Goal: Task Accomplishment & Management: Use online tool/utility

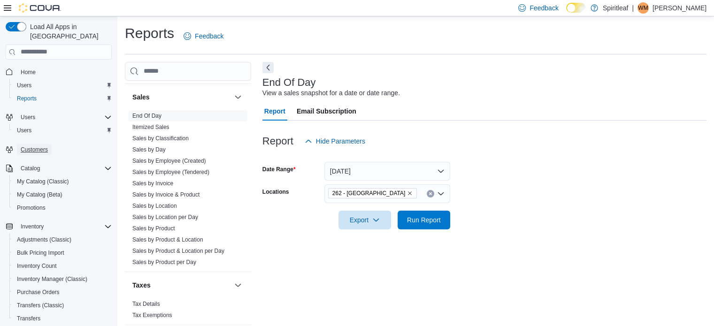
click at [32, 146] on span "Customers" at bounding box center [34, 150] width 27 height 8
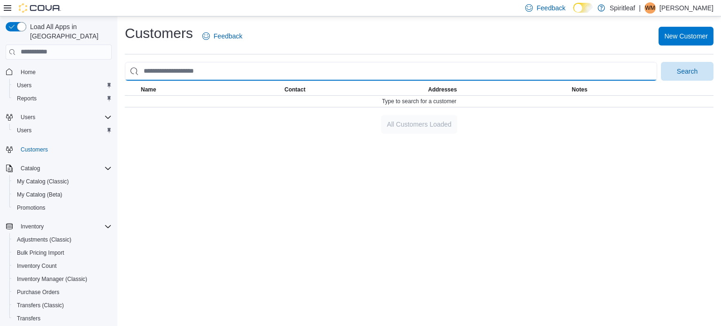
click at [171, 72] on input "search" at bounding box center [391, 71] width 533 height 19
type input "**********"
click at [661, 62] on button "Search" at bounding box center [687, 71] width 53 height 19
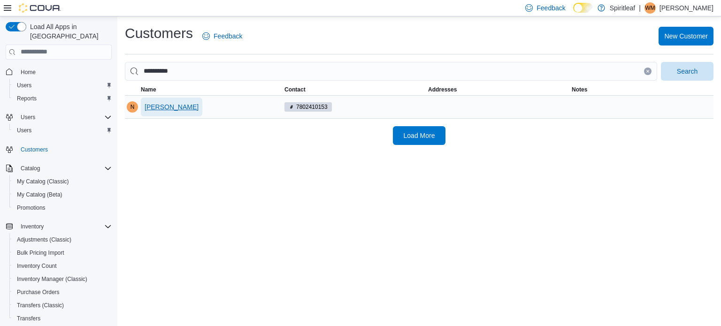
click at [169, 105] on span "[PERSON_NAME]" at bounding box center [172, 106] width 54 height 9
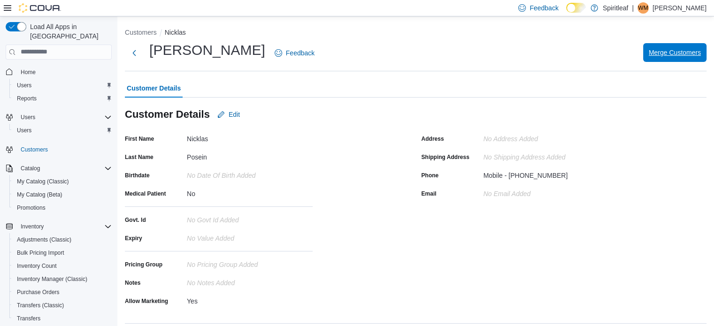
click at [669, 49] on span "Merge Customers" at bounding box center [675, 52] width 52 height 9
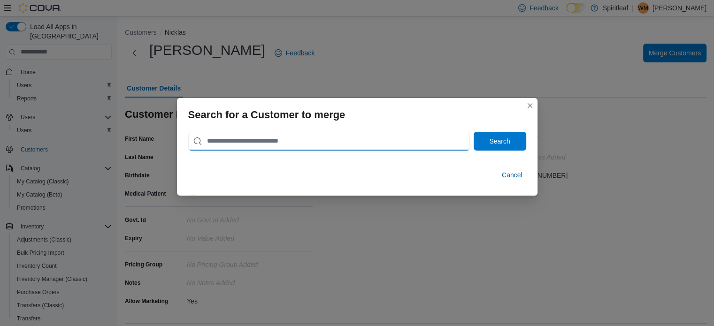
click at [219, 141] on input "search" at bounding box center [329, 141] width 282 height 19
type input "**********"
click at [474, 132] on button "Search" at bounding box center [500, 141] width 53 height 19
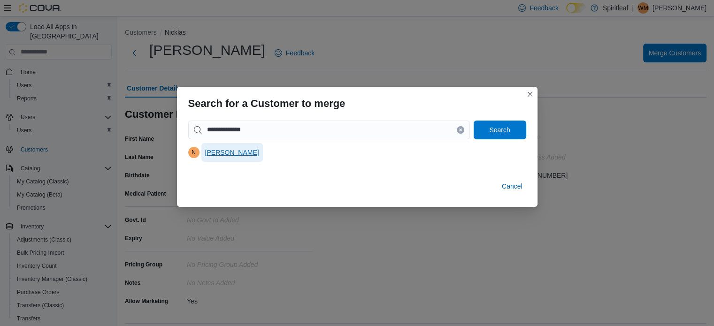
click at [227, 150] on span "[PERSON_NAME]" at bounding box center [232, 152] width 54 height 9
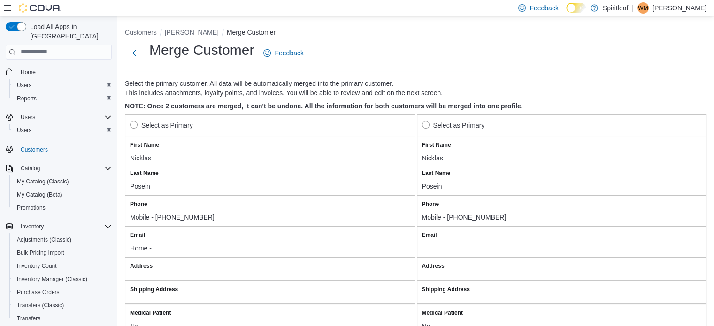
click at [133, 122] on label "Select as Primary" at bounding box center [161, 125] width 63 height 11
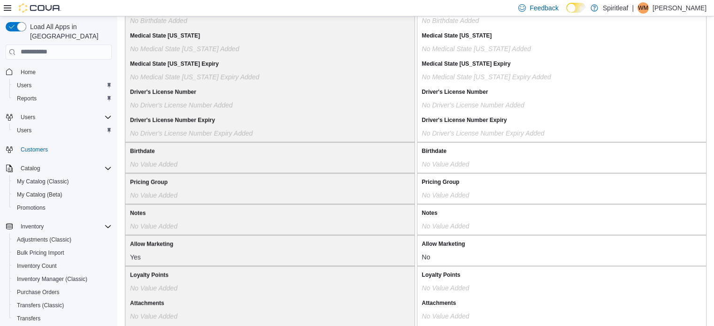
scroll to position [812, 0]
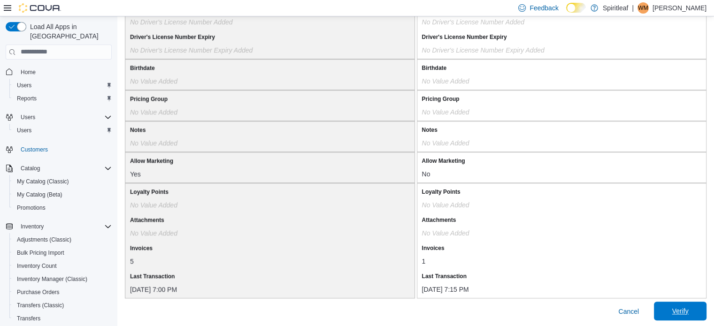
click at [688, 303] on span "Verify" at bounding box center [680, 311] width 41 height 19
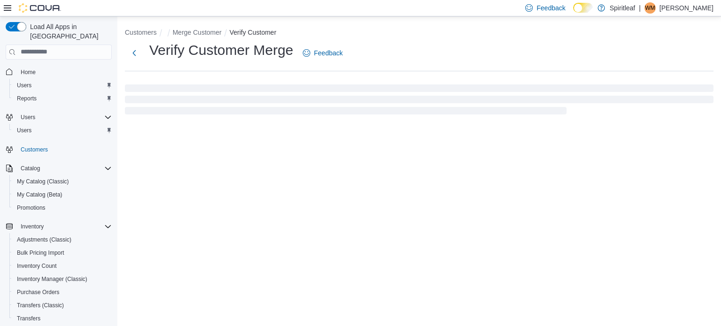
select select "******"
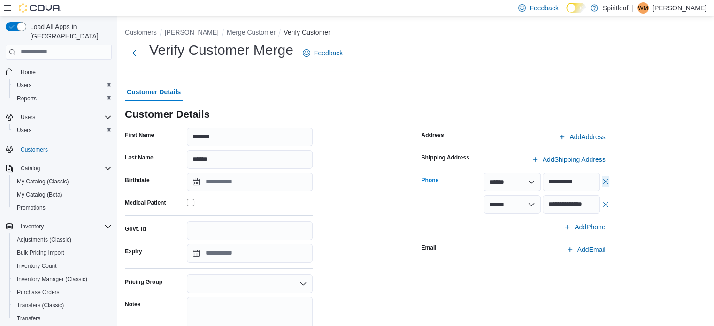
click at [608, 178] on button "button" at bounding box center [606, 181] width 8 height 11
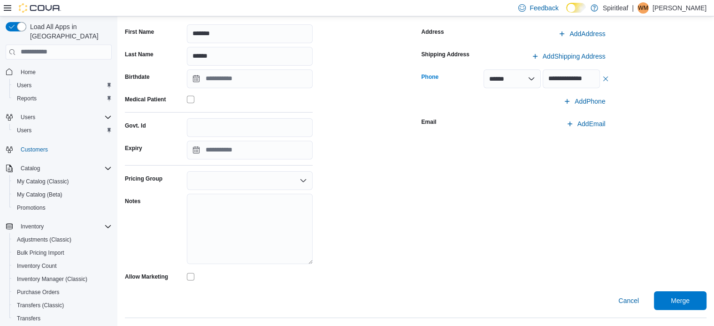
scroll to position [110, 0]
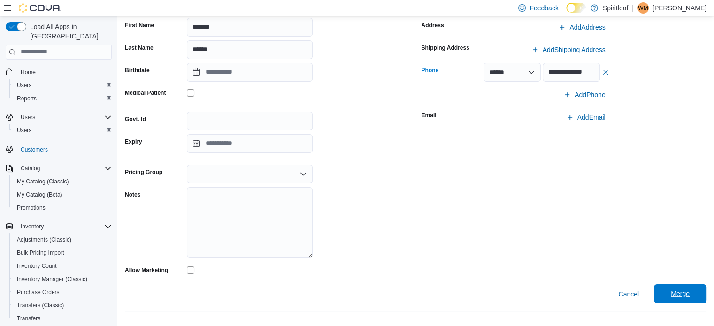
click at [687, 291] on span "Merge" at bounding box center [680, 293] width 19 height 9
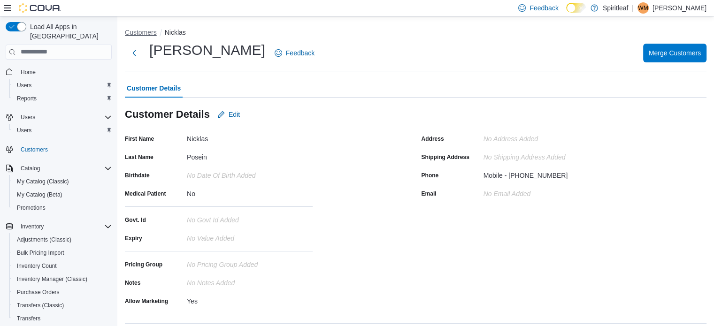
click at [145, 30] on button "Customers" at bounding box center [141, 33] width 32 height 8
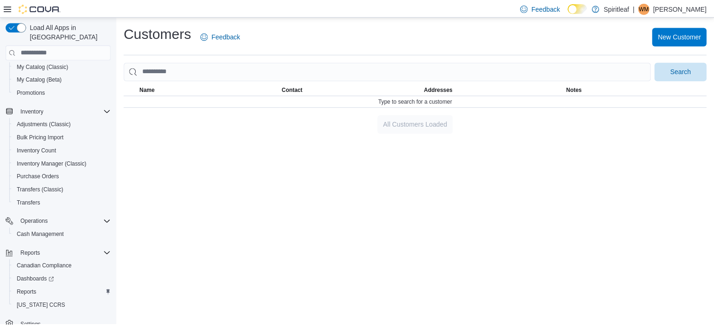
scroll to position [120, 0]
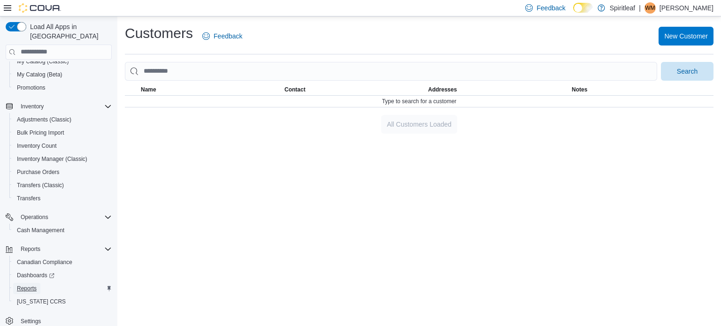
click at [31, 285] on span "Reports" at bounding box center [27, 289] width 20 height 8
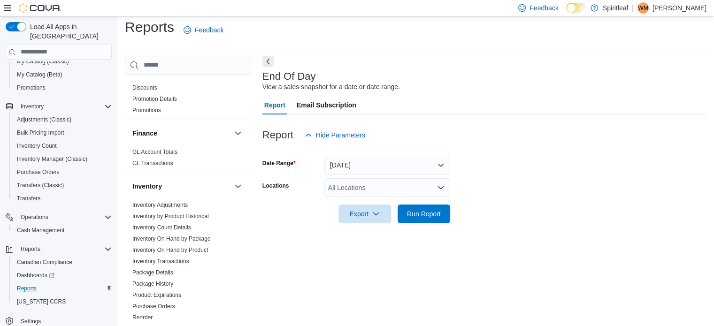
scroll to position [329, 0]
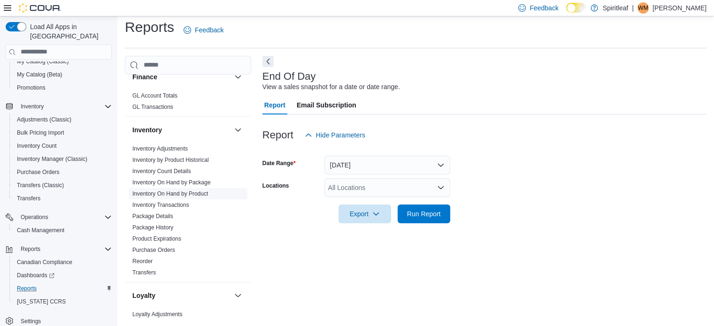
click at [191, 191] on link "Inventory On Hand by Product" at bounding box center [170, 194] width 76 height 7
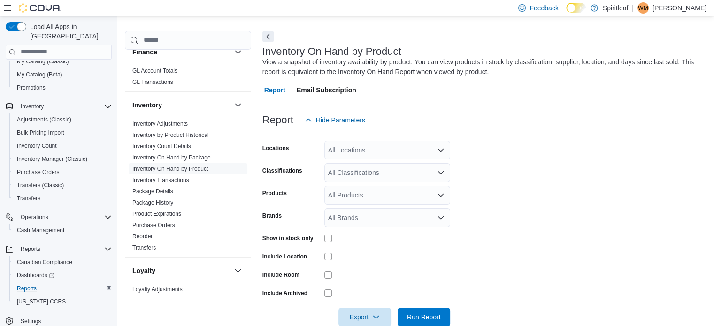
scroll to position [31, 0]
click at [364, 149] on div "All Locations" at bounding box center [388, 149] width 126 height 19
type input "***"
click at [367, 161] on span "262 - [GEOGRAPHIC_DATA]" at bounding box center [401, 165] width 85 height 9
click at [475, 155] on form "Locations 262 - [GEOGRAPHIC_DATA] Classifications All Classifications Products …" at bounding box center [485, 227] width 444 height 197
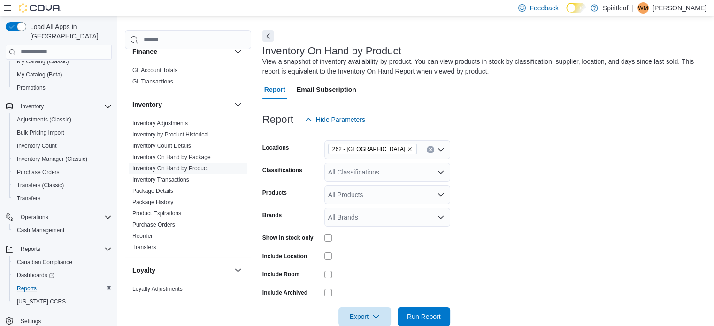
click at [400, 171] on div "All Classifications" at bounding box center [388, 172] width 126 height 19
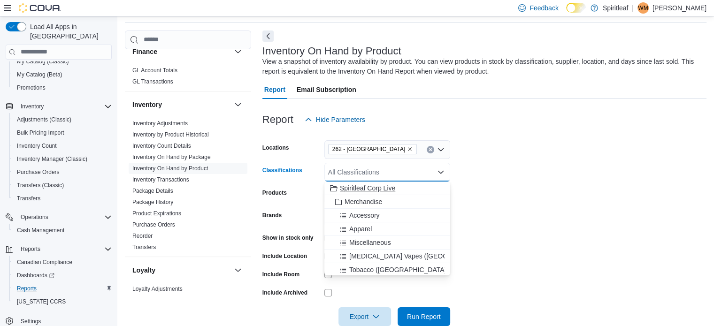
click at [389, 186] on span "Spiritleaf Corp Live" at bounding box center [367, 188] width 55 height 9
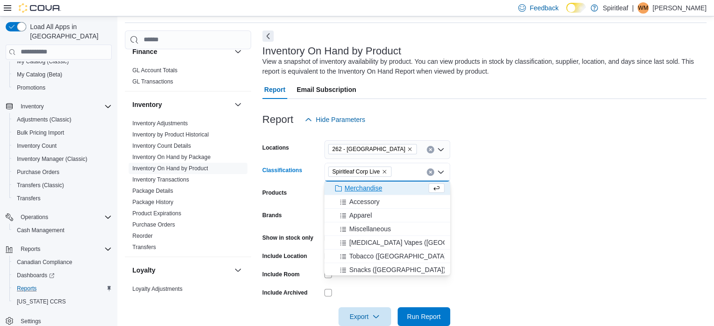
drag, startPoint x: 474, startPoint y: 187, endPoint x: 442, endPoint y: 193, distance: 33.4
click at [475, 188] on form "Locations 262 - [GEOGRAPHIC_DATA] Classifications Spiritleaf Corp Live Combo bo…" at bounding box center [485, 227] width 444 height 197
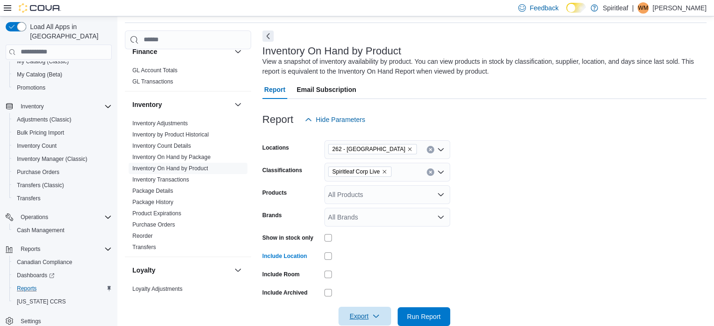
click at [358, 312] on span "Export" at bounding box center [364, 316] width 41 height 19
click at [365, 257] on span "Export to Excel" at bounding box center [366, 260] width 42 height 8
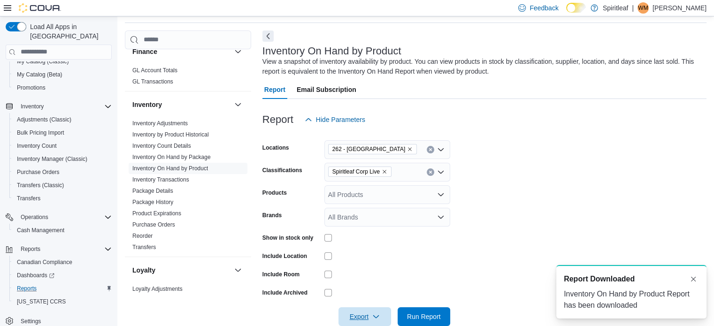
scroll to position [0, 0]
